Goal: Information Seeking & Learning: Check status

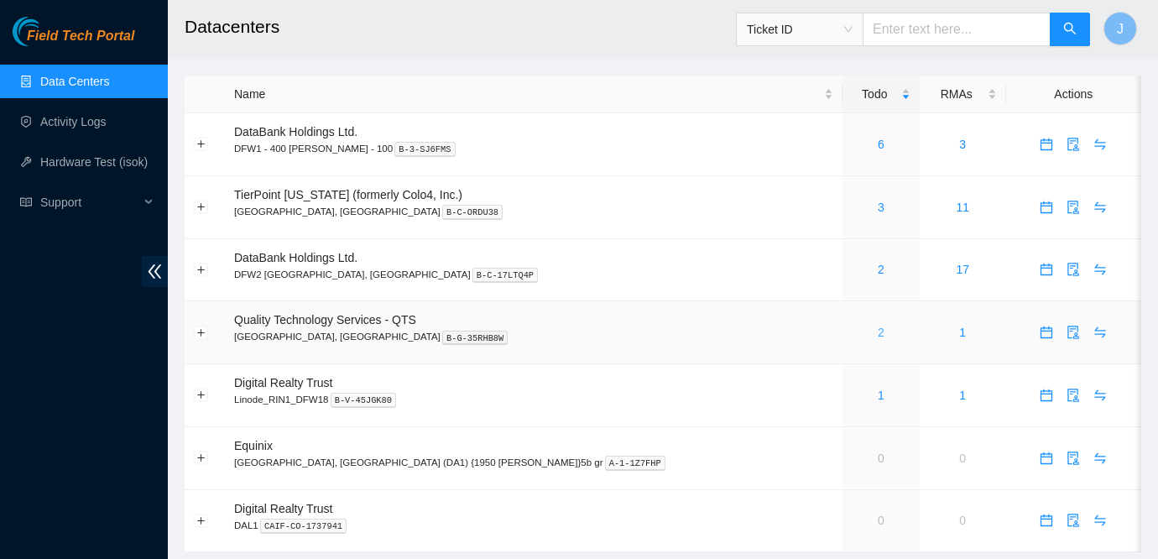
click at [878, 336] on link "2" at bounding box center [881, 332] width 7 height 13
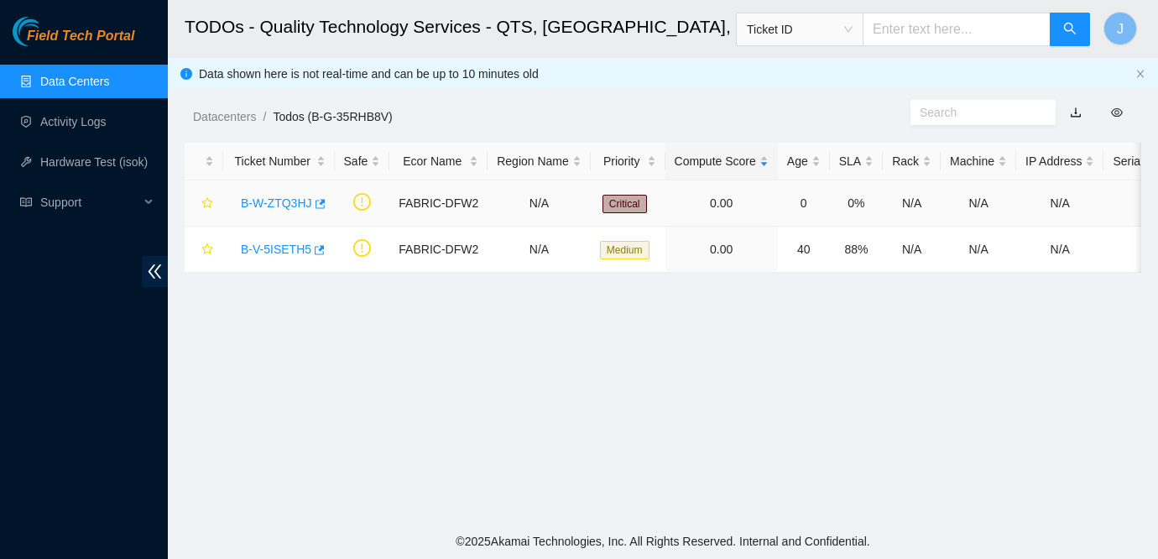
click at [289, 202] on link "B-W-ZTQ3HJ" at bounding box center [276, 202] width 71 height 13
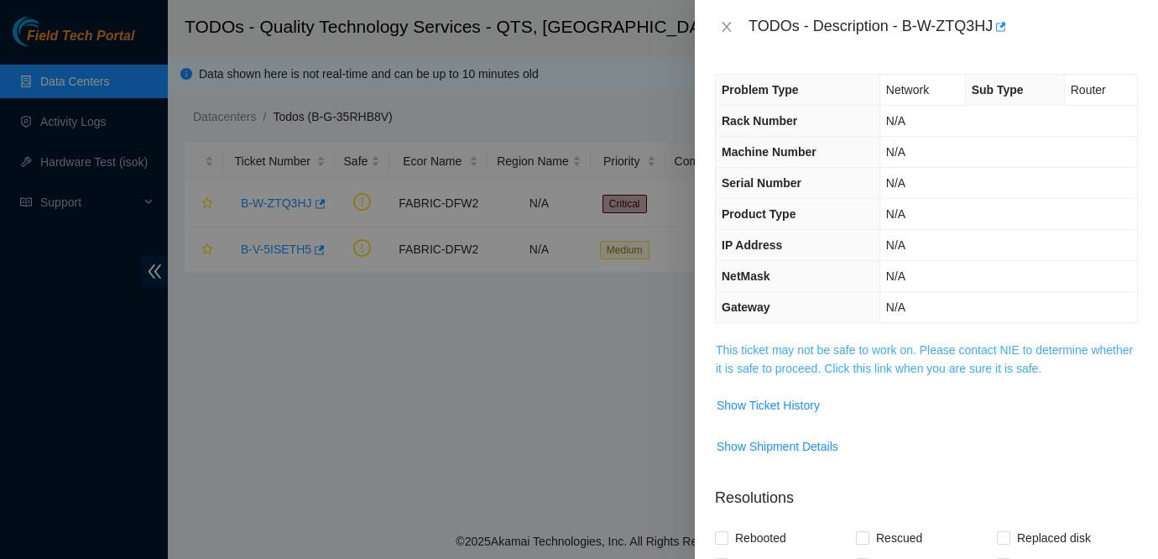
click at [760, 351] on link "This ticket may not be safe to work on. Please contact NIE to determine whether…" at bounding box center [924, 359] width 417 height 32
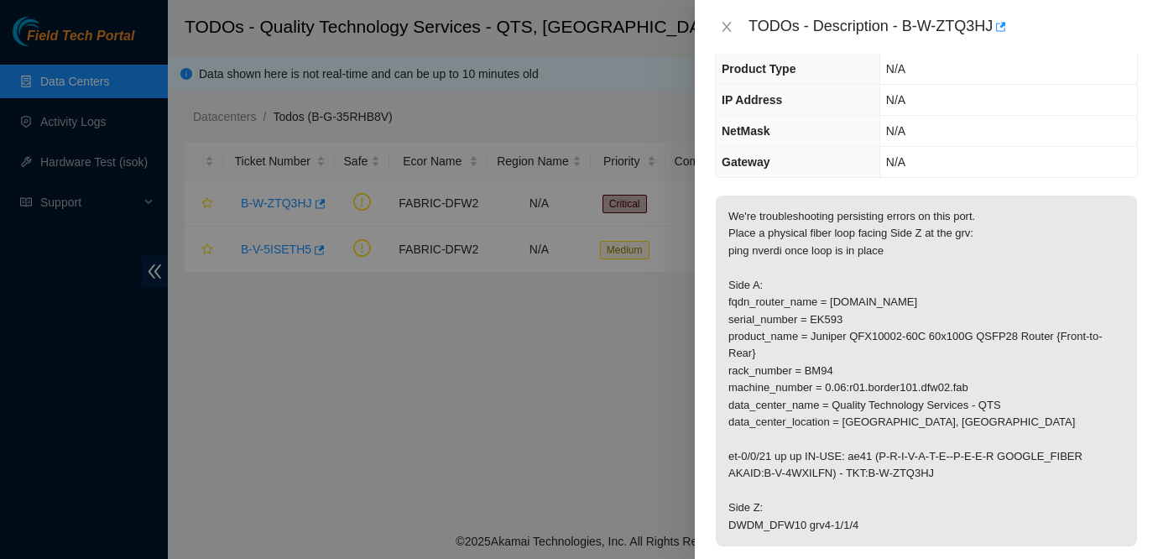
scroll to position [160, 0]
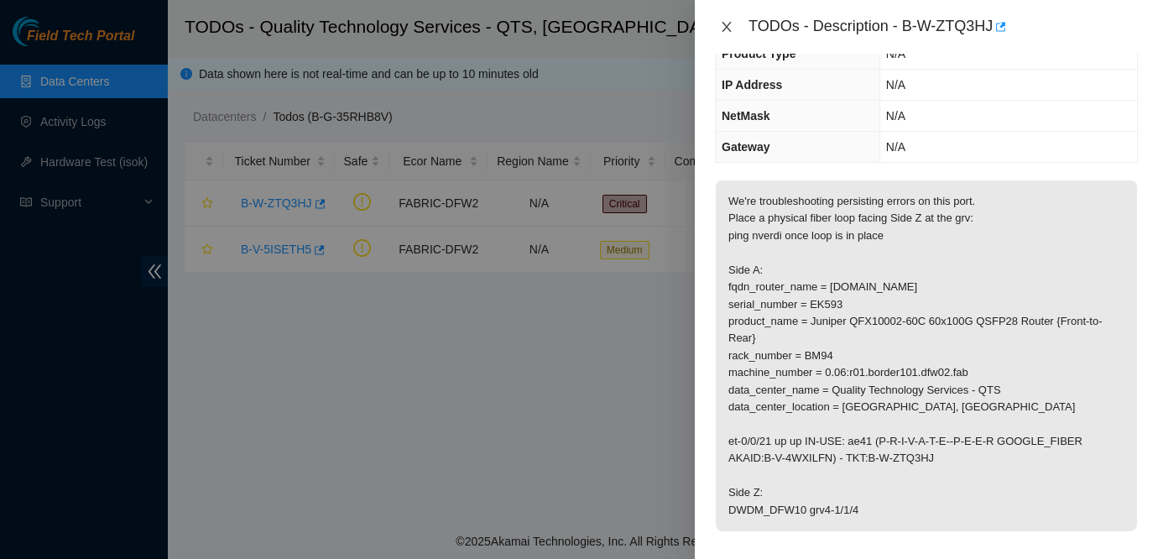
click at [723, 29] on icon "close" at bounding box center [726, 26] width 13 height 13
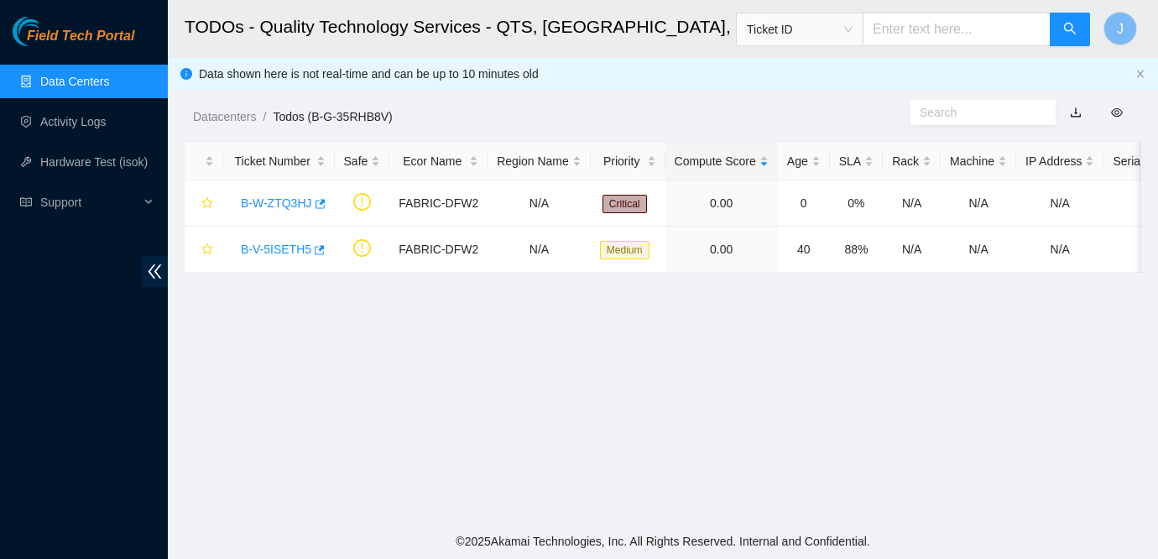
scroll to position [216, 0]
click at [67, 75] on link "Data Centers" at bounding box center [74, 81] width 69 height 13
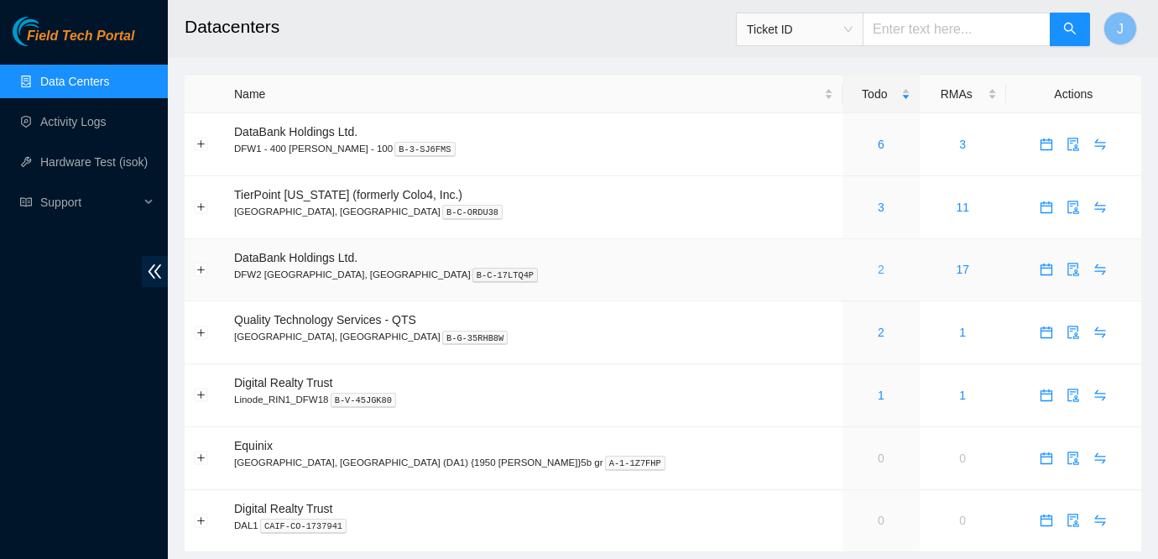
click at [878, 270] on link "2" at bounding box center [881, 269] width 7 height 13
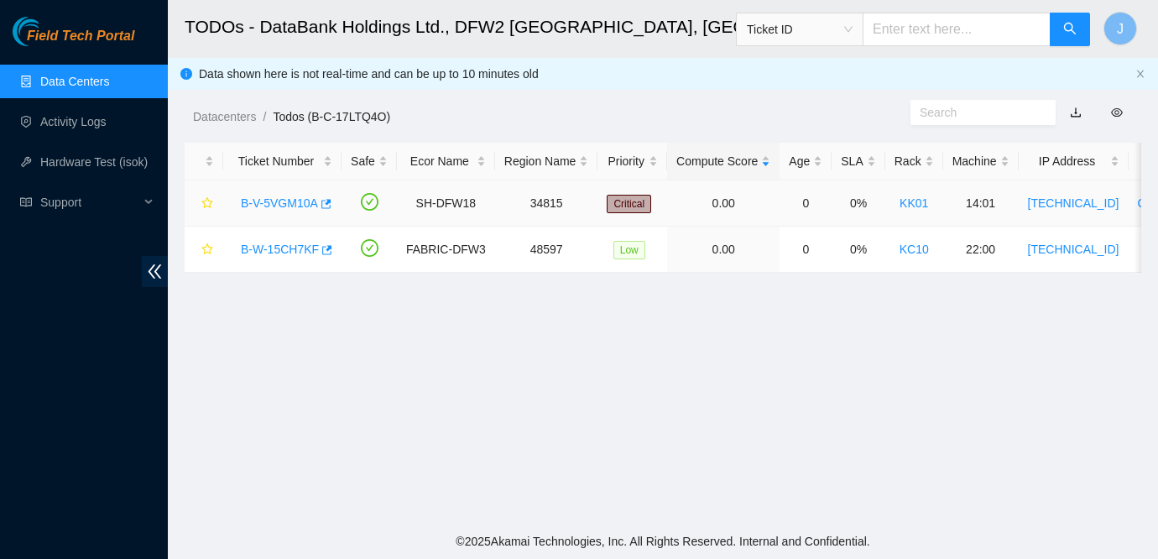
click at [290, 203] on link "B-V-5VGM10A" at bounding box center [279, 202] width 77 height 13
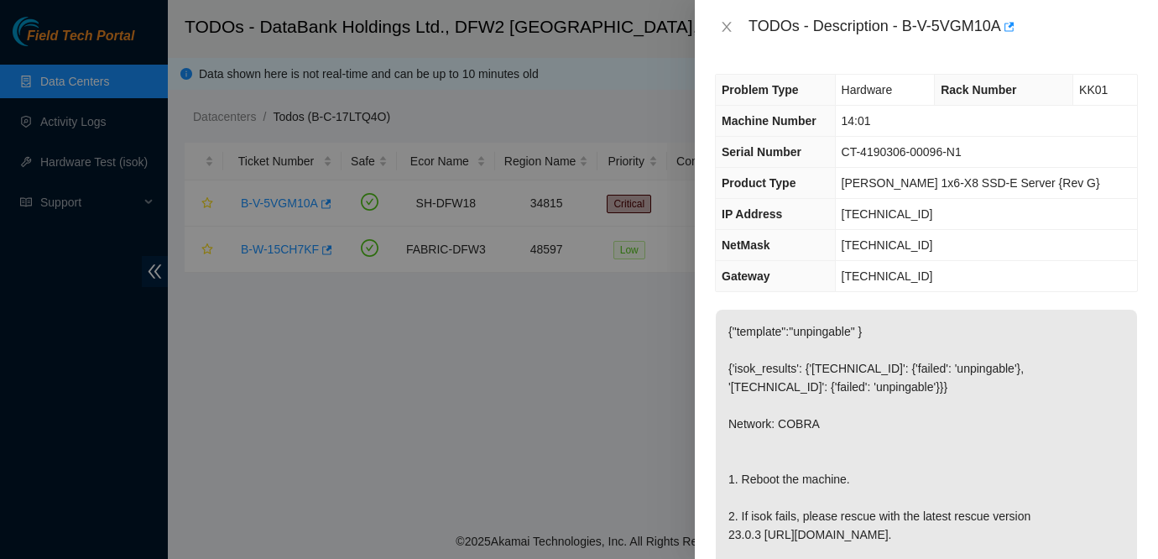
click at [524, 332] on div at bounding box center [579, 279] width 1158 height 559
click at [722, 30] on icon "close" at bounding box center [726, 26] width 13 height 13
